Goal: Task Accomplishment & Management: Use online tool/utility

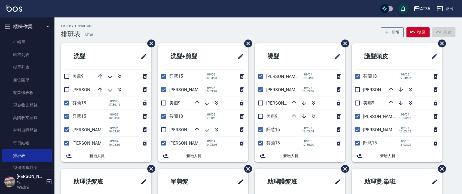
drag, startPoint x: 163, startPoint y: 89, endPoint x: 141, endPoint y: 96, distance: 23.0
click at [163, 89] on input "checkbox" at bounding box center [163, 89] width 11 height 11
checkbox input "false"
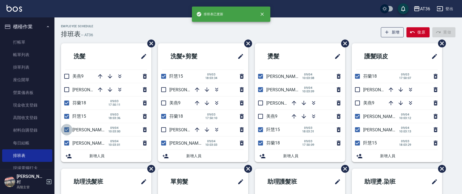
click at [66, 131] on input "checkbox" at bounding box center [66, 129] width 11 height 11
checkbox input "false"
click at [260, 76] on input "checkbox" at bounding box center [260, 75] width 11 height 11
checkbox input "false"
click at [360, 127] on input "checkbox" at bounding box center [356, 129] width 11 height 11
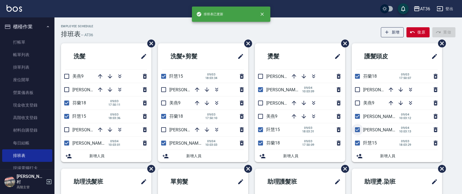
checkbox input "false"
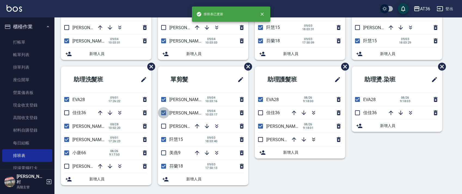
click at [162, 113] on input "checkbox" at bounding box center [163, 112] width 11 height 11
checkbox input "false"
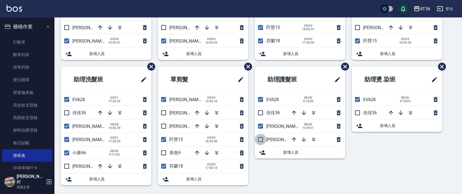
click at [263, 140] on input "checkbox" at bounding box center [260, 139] width 11 height 11
checkbox input "true"
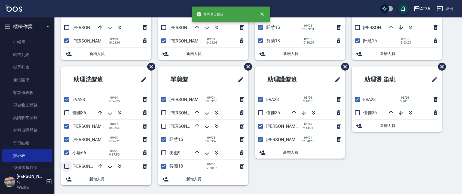
click at [64, 165] on input "checkbox" at bounding box center [66, 165] width 11 height 11
checkbox input "true"
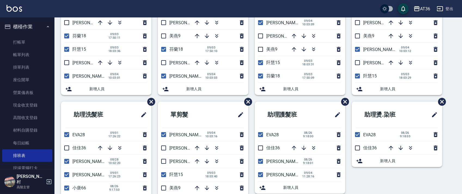
scroll to position [0, 0]
